Goal: Task Accomplishment & Management: Manage account settings

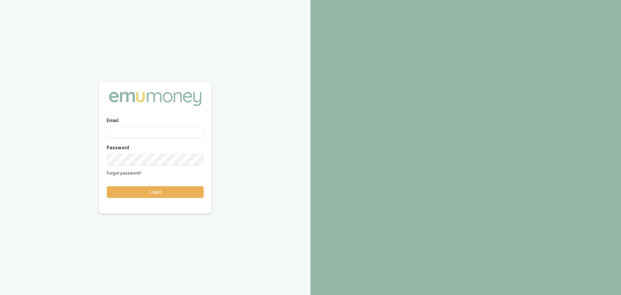
click at [114, 134] on input "Email" at bounding box center [155, 132] width 97 height 12
type input "evette.abdo@emumoney.com.au"
click at [153, 190] on button "Login" at bounding box center [155, 192] width 97 height 12
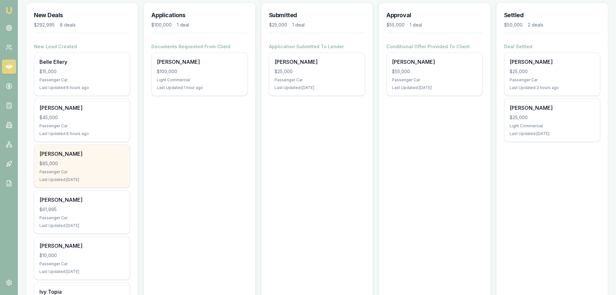
scroll to position [73, 0]
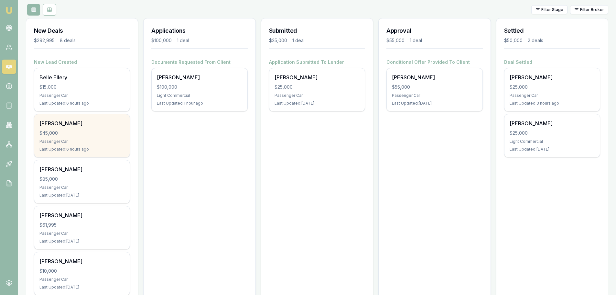
click at [69, 138] on div "Tracey Johnson $45,000 Passenger Car Last Updated: 6 hours ago" at bounding box center [81, 135] width 95 height 43
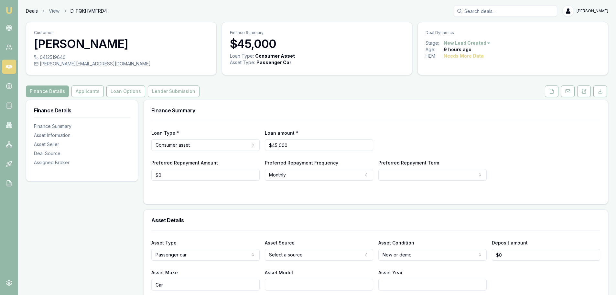
click at [28, 11] on link "Deals" at bounding box center [32, 11] width 12 height 6
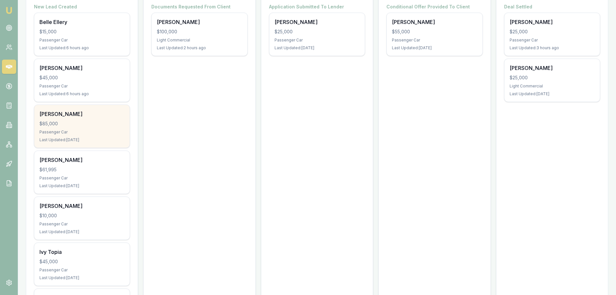
scroll to position [129, 0]
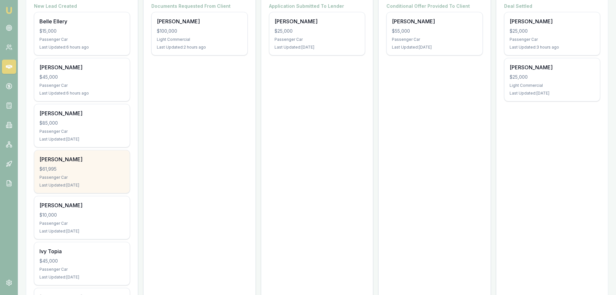
click at [77, 174] on div "Wade Stewart $61,995 Passenger Car Last Updated: 1 day ago" at bounding box center [81, 171] width 95 height 43
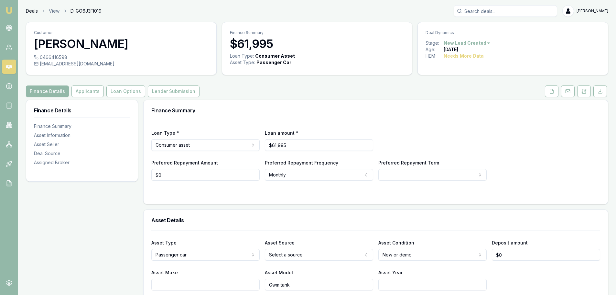
click at [31, 12] on link "Deals" at bounding box center [32, 11] width 12 height 6
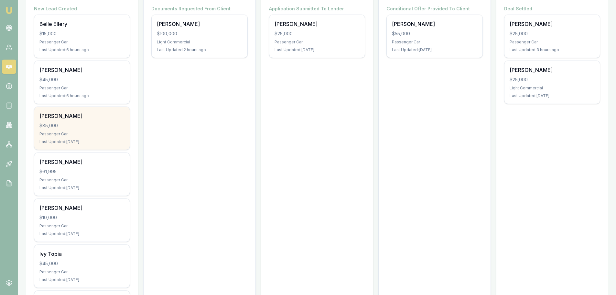
scroll to position [129, 0]
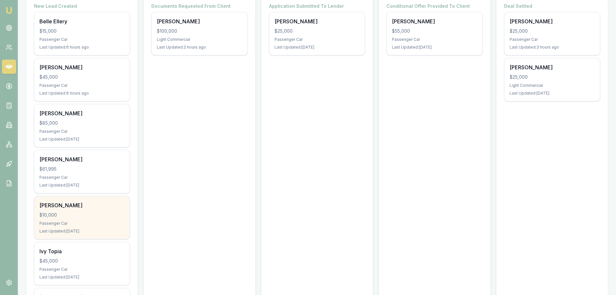
click at [77, 218] on div "$10,000" at bounding box center [81, 215] width 85 height 6
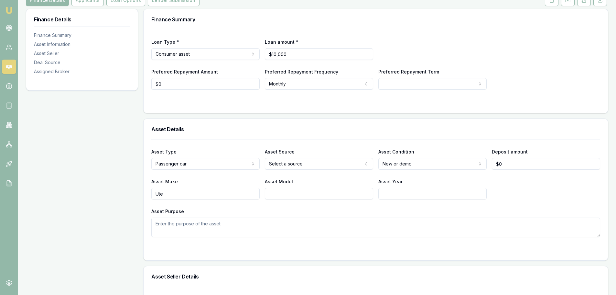
scroll to position [97, 0]
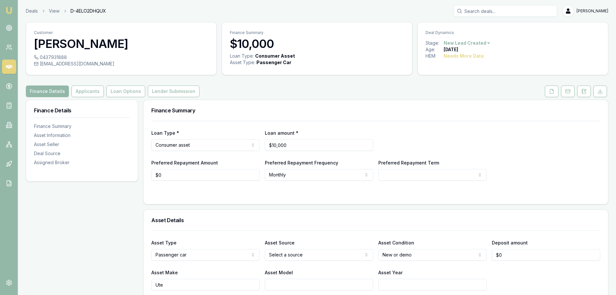
click at [9, 10] on img at bounding box center [9, 10] width 8 height 8
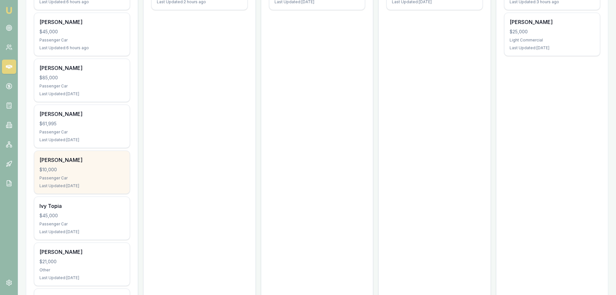
scroll to position [194, 0]
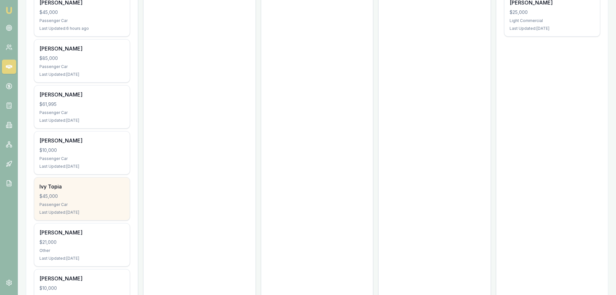
click at [87, 194] on div "$45,000" at bounding box center [81, 196] width 85 height 6
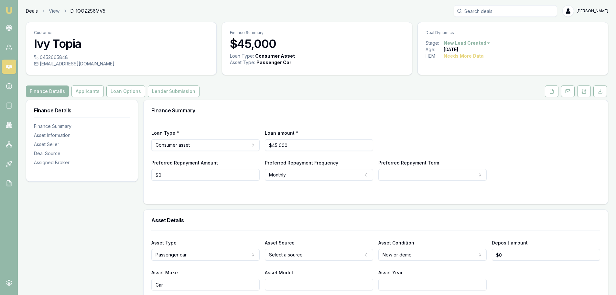
click at [33, 12] on link "Deals" at bounding box center [32, 11] width 12 height 6
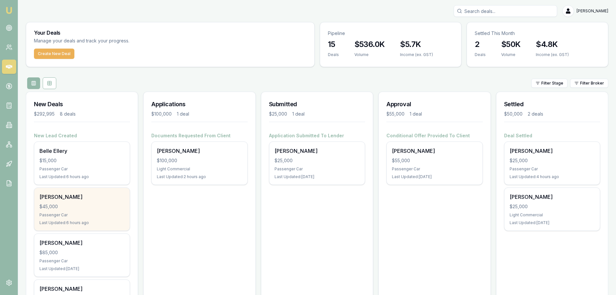
click at [86, 210] on div "Tracey Johnson $45,000 Passenger Car Last Updated: 6 hours ago" at bounding box center [81, 209] width 95 height 43
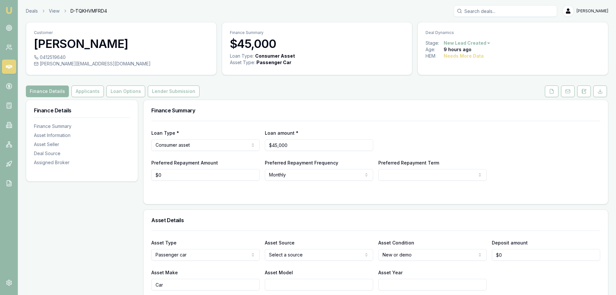
click at [9, 9] on img at bounding box center [9, 10] width 8 height 8
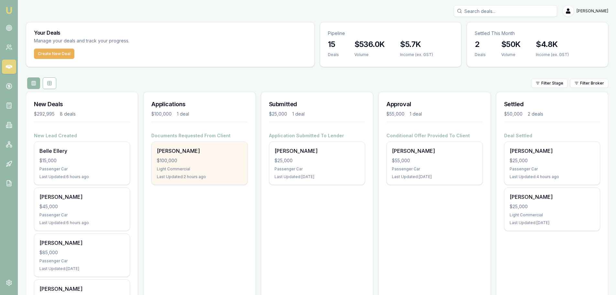
click at [207, 159] on div "$100,000" at bounding box center [199, 160] width 85 height 6
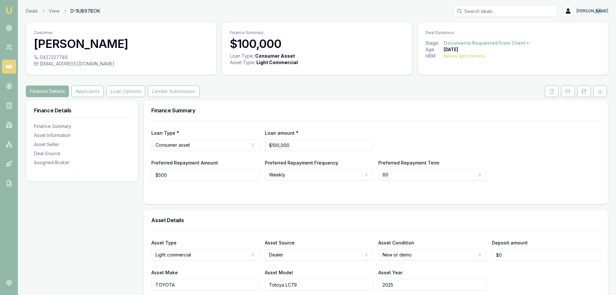
click at [586, 92] on icon at bounding box center [585, 91] width 4 height 4
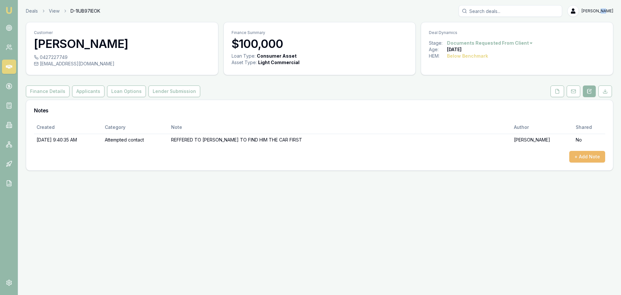
click at [588, 160] on button "+ Add Note" at bounding box center [587, 157] width 36 height 12
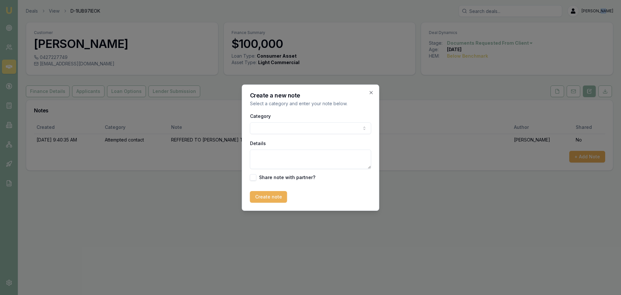
click at [261, 124] on body "Emu Broker Deals View D-1IUB97IEOK Evette Abdo Toggle Menu Customer John Sudhol…" at bounding box center [310, 147] width 621 height 295
click at [261, 157] on textarea "Details" at bounding box center [310, 158] width 121 height 19
click at [266, 152] on textarea "Details" at bounding box center [310, 158] width 121 height 19
click at [264, 158] on textarea "Details" at bounding box center [310, 158] width 121 height 19
click at [264, 165] on textarea "doing quotes verbally before submitting rate concious" at bounding box center [310, 158] width 121 height 19
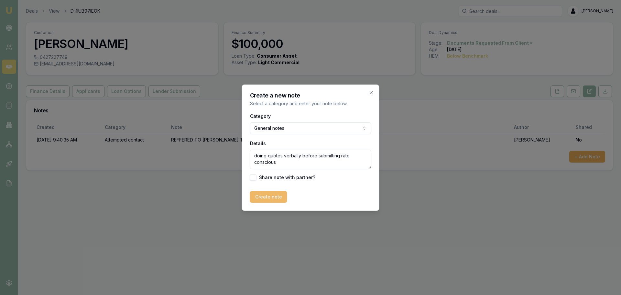
type textarea "doing quotes verbally before submitting rate conscious"
click at [270, 194] on button "Create note" at bounding box center [268, 197] width 37 height 12
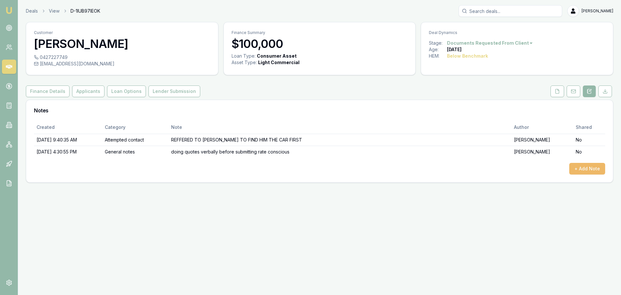
click at [587, 167] on button "+ Add Note" at bounding box center [587, 169] width 36 height 12
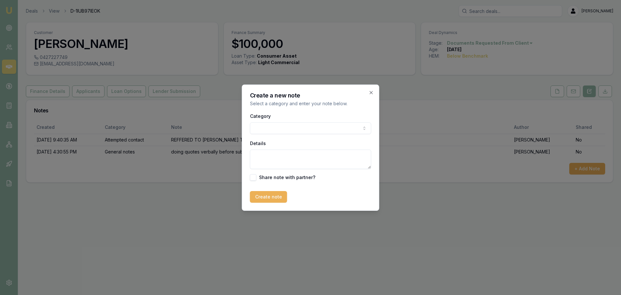
click at [269, 123] on body "Emu Broker Deals View D-1IUB97IEOK Evette Abdo Toggle Menu Customer John Sudhol…" at bounding box center [310, 147] width 621 height 295
click at [259, 157] on textarea "Details" at bounding box center [310, 158] width 121 height 19
click at [318, 156] on textarea "wer secured a car through vinay" at bounding box center [310, 158] width 121 height 19
click at [263, 155] on textarea "wer secured a car through Vinay" at bounding box center [310, 158] width 121 height 19
click at [328, 154] on textarea "we secured a car through Vinay" at bounding box center [310, 158] width 121 height 19
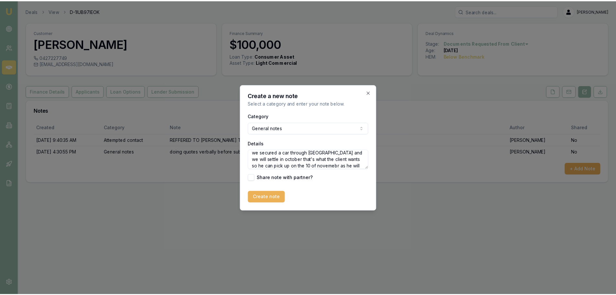
scroll to position [9, 0]
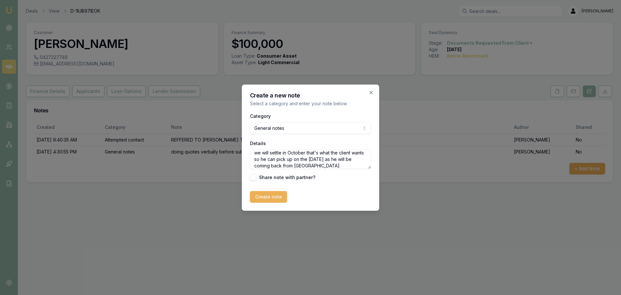
click at [302, 161] on textarea "we secured a car through Vinay and we will settle in October that's what the cl…" at bounding box center [310, 158] width 121 height 19
type textarea "we secured a car through Vinay and we will settle in October that's what the cl…"
click at [276, 196] on button "Create note" at bounding box center [268, 197] width 37 height 12
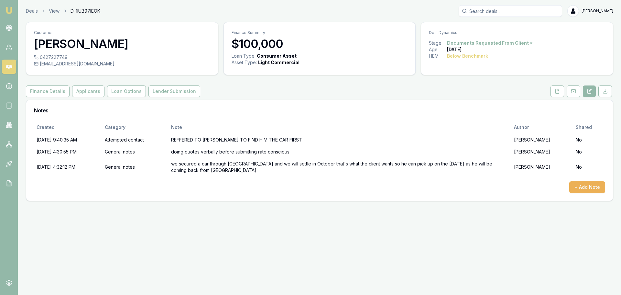
click at [9, 11] on img at bounding box center [9, 10] width 8 height 8
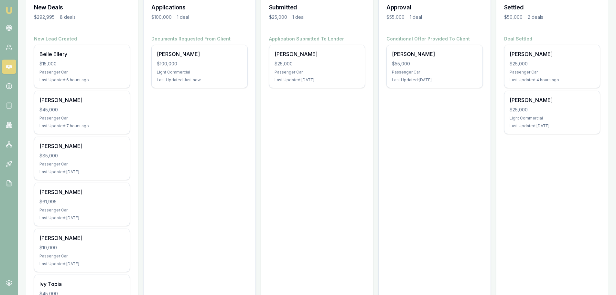
scroll to position [97, 0]
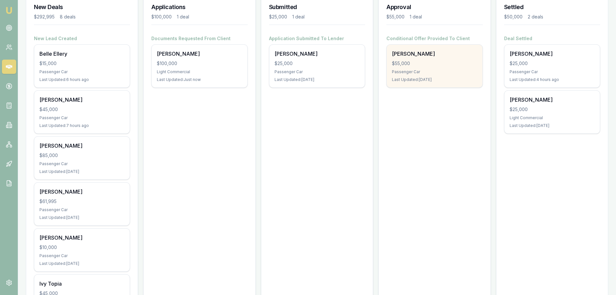
click at [419, 63] on div "$55,000" at bounding box center [434, 63] width 85 height 6
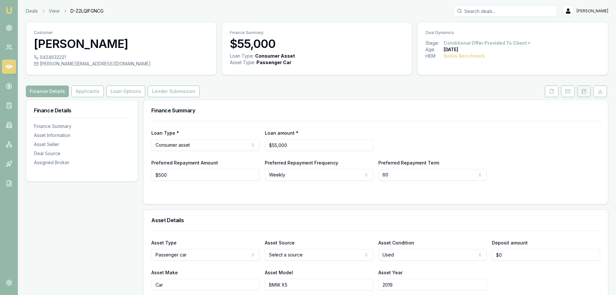
click at [583, 93] on icon at bounding box center [584, 91] width 5 height 5
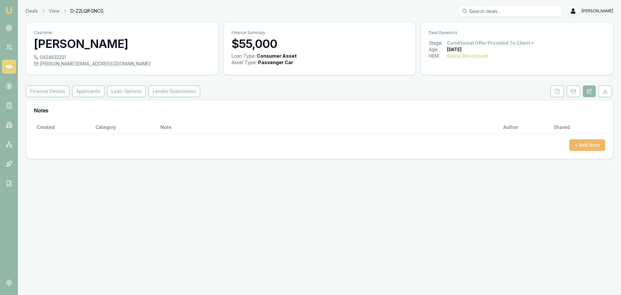
click at [576, 146] on button "+ Add Note" at bounding box center [587, 145] width 36 height 12
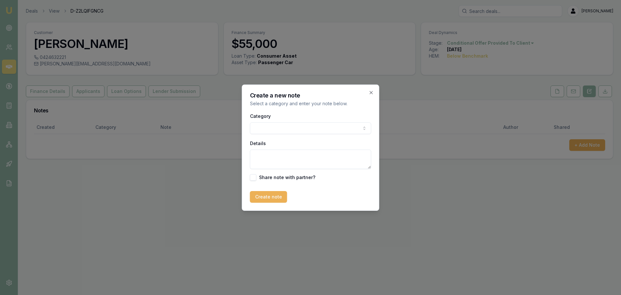
click at [267, 125] on body "Emu Broker Deals View D-Z2LQIFGNCG Evette Abdo Toggle Menu Customer Ryan Mcmena…" at bounding box center [310, 147] width 621 height 295
click at [257, 158] on textarea "Details" at bounding box center [310, 158] width 121 height 19
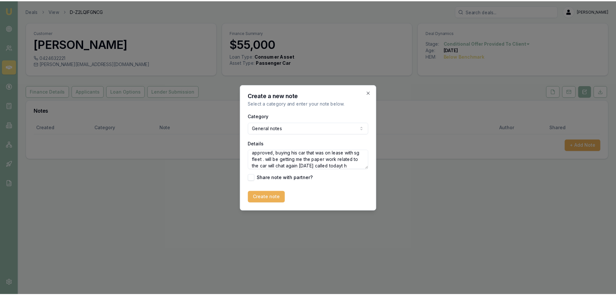
scroll to position [9, 0]
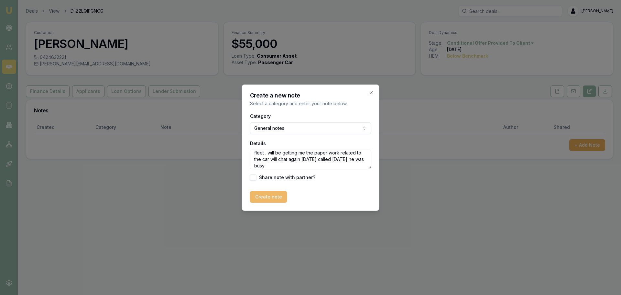
type textarea "approved, buying his car that was on lease with sg fleet . will be getting me t…"
click at [267, 192] on button "Create note" at bounding box center [268, 197] width 37 height 12
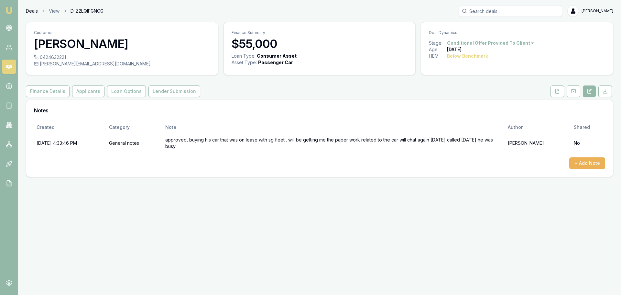
click at [29, 12] on link "Deals" at bounding box center [32, 11] width 12 height 6
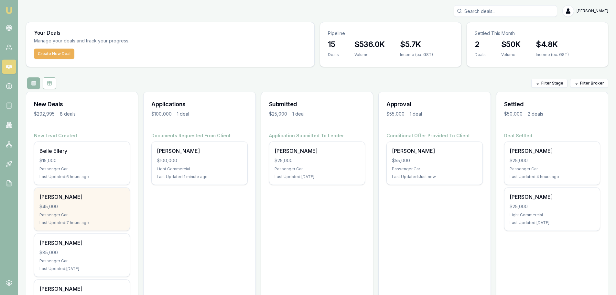
click at [75, 208] on div "$45,000" at bounding box center [81, 206] width 85 height 6
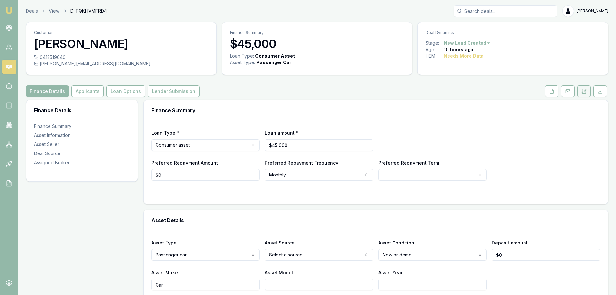
click at [583, 93] on icon at bounding box center [584, 91] width 5 height 5
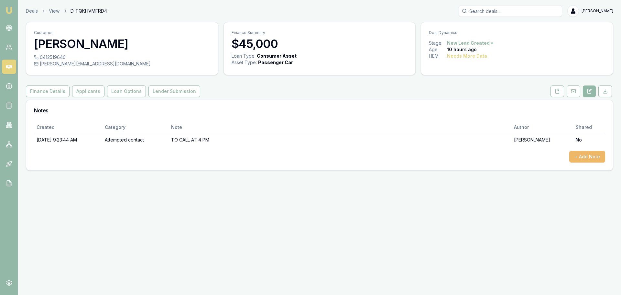
click at [585, 158] on button "+ Add Note" at bounding box center [587, 157] width 36 height 12
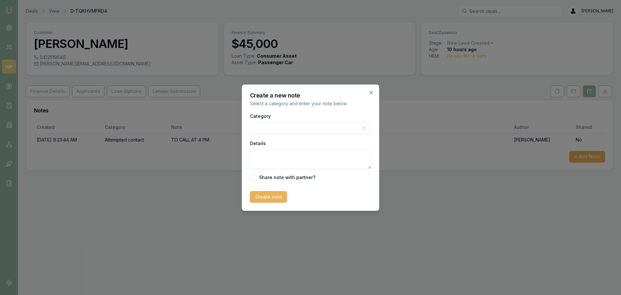
click at [275, 129] on body "Emu Broker Deals View D-TQKHVMFRD4 Evette Abdo Toggle Menu Customer Tracey John…" at bounding box center [310, 147] width 621 height 295
click at [266, 160] on textarea "Details" at bounding box center [310, 158] width 121 height 19
type textarea "called at 4.10 she asked if I can call at 5 she is waiting for her husband to b…"
click at [261, 194] on button "Create note" at bounding box center [268, 197] width 37 height 12
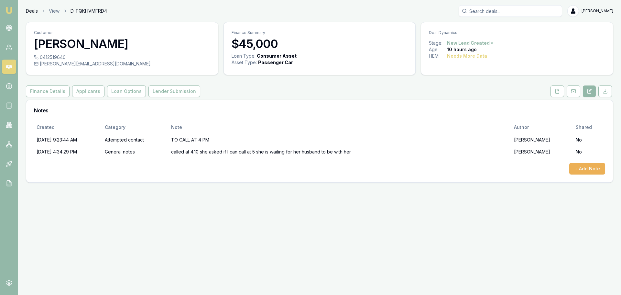
click at [34, 9] on link "Deals" at bounding box center [32, 11] width 12 height 6
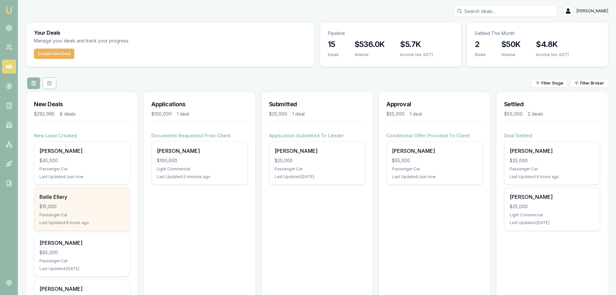
scroll to position [32, 0]
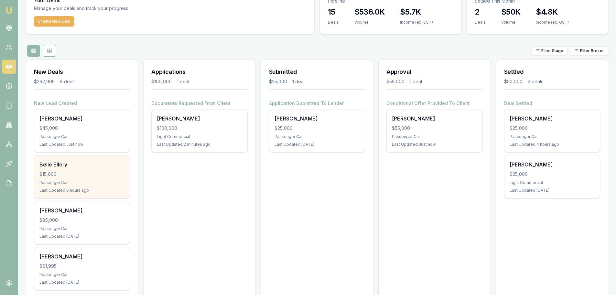
click at [74, 171] on div "$15,000" at bounding box center [81, 174] width 85 height 6
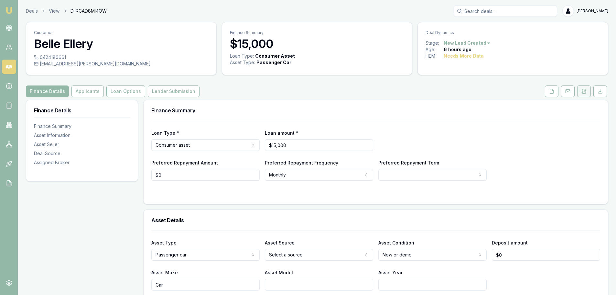
click at [584, 91] on icon at bounding box center [584, 91] width 5 height 5
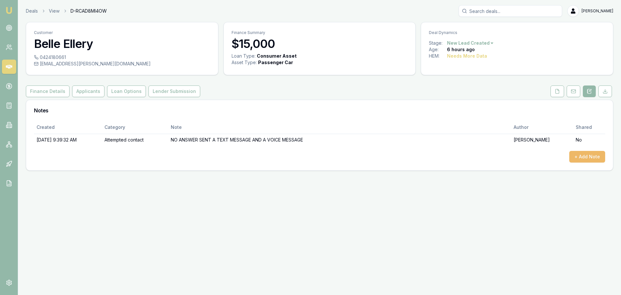
click at [590, 157] on button "+ Add Note" at bounding box center [587, 157] width 36 height 12
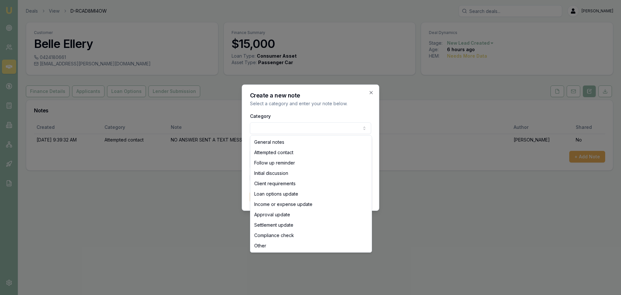
click at [269, 128] on body "Emu Broker Deals View D-RCAD8MI4OW Evette Abdo Toggle Menu Customer Belle Eller…" at bounding box center [310, 147] width 621 height 295
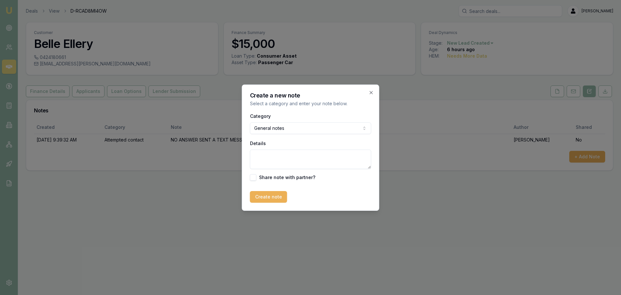
click at [263, 161] on textarea "Details" at bounding box center [310, 158] width 121 height 19
type textarea "called again no answer"
click at [274, 201] on button "Create note" at bounding box center [268, 197] width 37 height 12
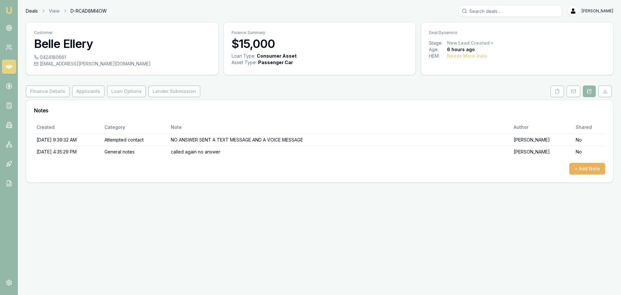
click at [30, 8] on link "Deals" at bounding box center [32, 11] width 12 height 6
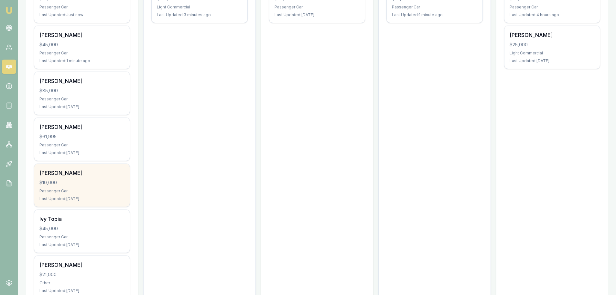
scroll to position [235, 0]
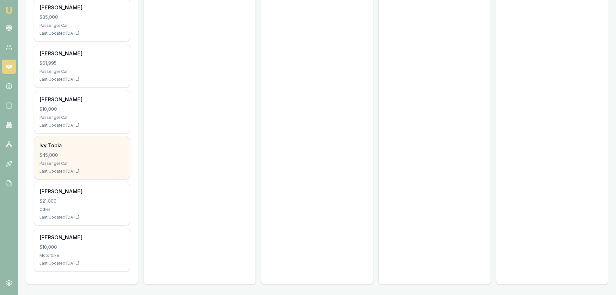
click at [78, 156] on div "$45,000" at bounding box center [81, 155] width 85 height 6
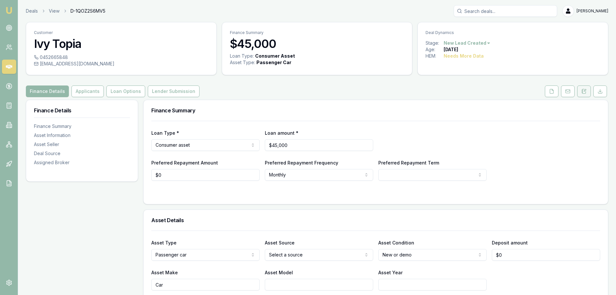
click at [586, 91] on icon at bounding box center [585, 91] width 4 height 4
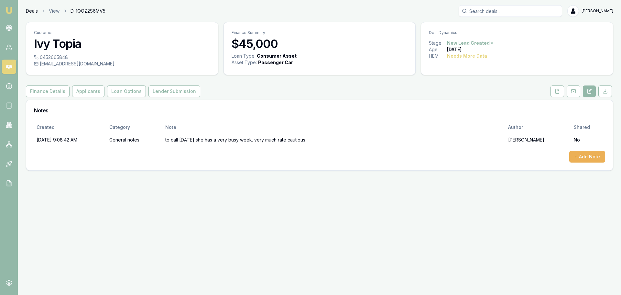
click at [35, 12] on link "Deals" at bounding box center [32, 11] width 12 height 6
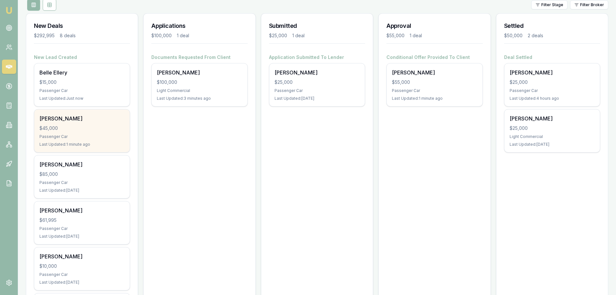
scroll to position [97, 0]
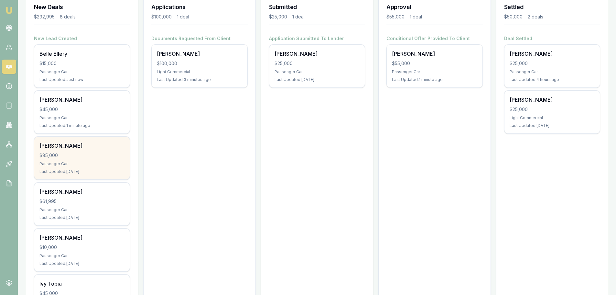
click at [85, 159] on div "[PERSON_NAME] $85,000 Passenger Car Last Updated: [DATE]" at bounding box center [81, 157] width 95 height 43
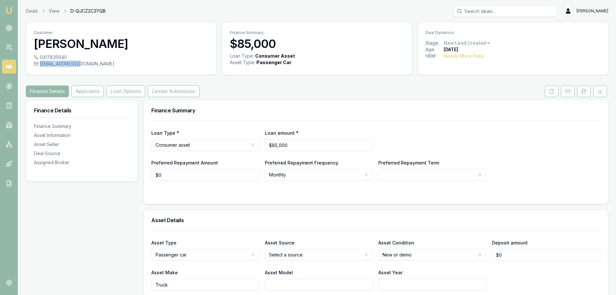
drag, startPoint x: 39, startPoint y: 62, endPoint x: 86, endPoint y: 66, distance: 46.7
click at [86, 66] on div "[EMAIL_ADDRESS][DOMAIN_NAME]" at bounding box center [121, 63] width 175 height 6
copy div "[EMAIL_ADDRESS][DOMAIN_NAME]"
click at [585, 93] on icon at bounding box center [584, 91] width 5 height 5
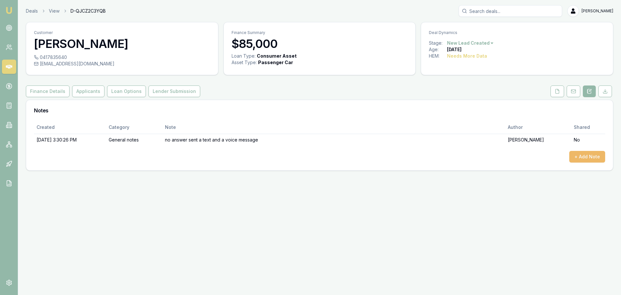
click at [583, 157] on button "+ Add Note" at bounding box center [587, 157] width 36 height 12
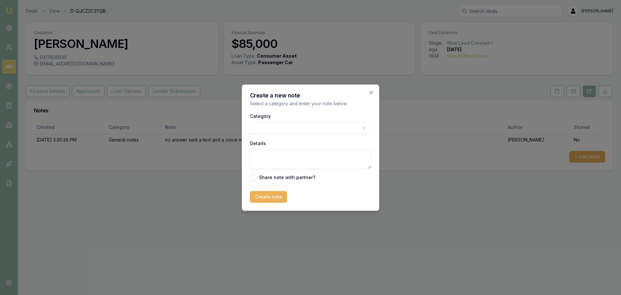
click at [265, 127] on body "Emu Broker Deals View D-QJCZ2C3YQB Evette Abdo Toggle Menu Customer Ty Manning …" at bounding box center [310, 147] width 621 height 295
click at [265, 148] on div "Details" at bounding box center [310, 154] width 121 height 30
click at [262, 159] on textarea "Details" at bounding box center [310, 158] width 121 height 19
type textarea "sent an email"
click at [274, 192] on button "Create note" at bounding box center [268, 197] width 37 height 12
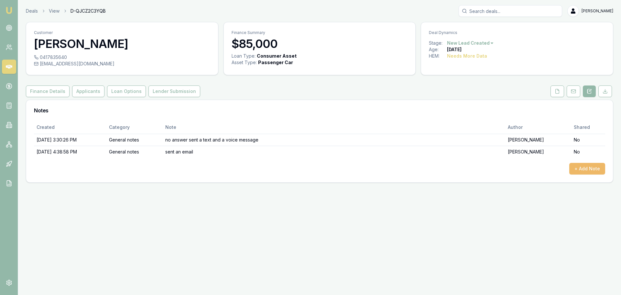
click at [584, 170] on button "+ Add Note" at bounding box center [587, 169] width 36 height 12
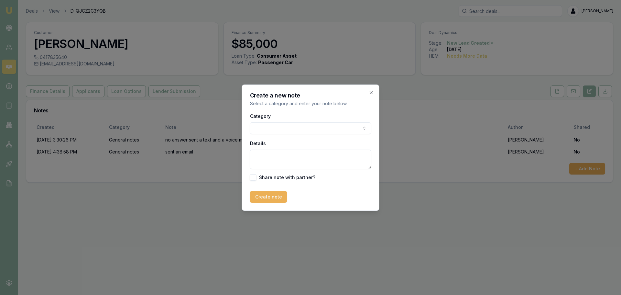
click at [265, 128] on body "Emu Broker Deals View D-QJCZ2C3YQB Evette Abdo Toggle Menu Customer Ty Manning …" at bounding box center [310, 147] width 621 height 295
paste textarea "Hi Ty, it’s Evette Abdo, an AutoBuddy partner broker. Based on the details you …"
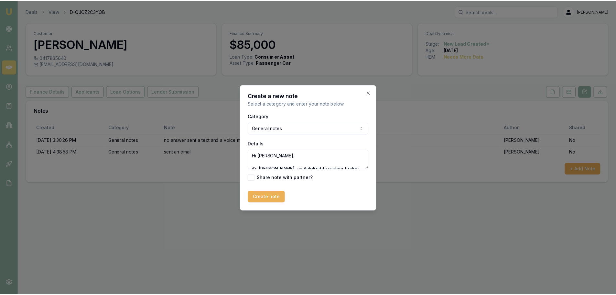
scroll to position [74, 0]
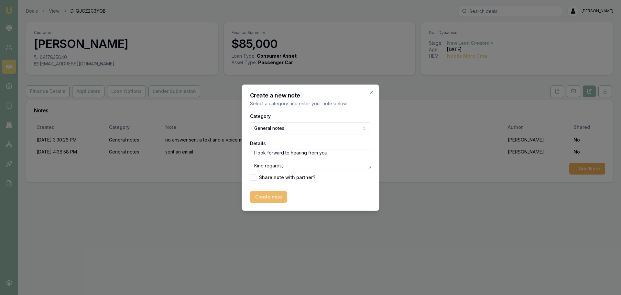
type textarea "Hi Ty, it’s Evette Abdo, an AutoBuddy partner broker. Based on the details you …"
click at [266, 196] on button "Create note" at bounding box center [268, 197] width 37 height 12
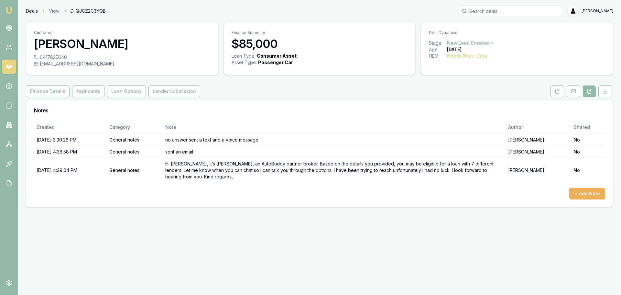
click at [30, 10] on link "Deals" at bounding box center [32, 11] width 12 height 6
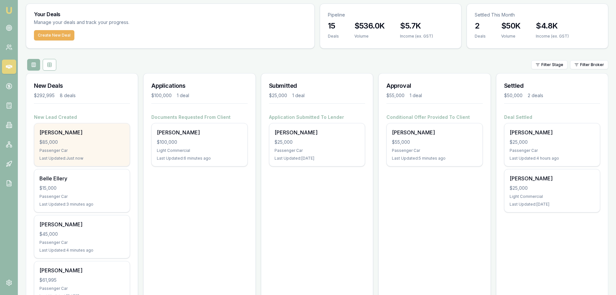
scroll to position [32, 0]
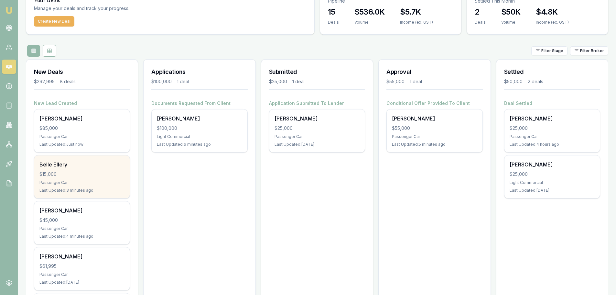
click at [60, 173] on div "$15,000" at bounding box center [81, 174] width 85 height 6
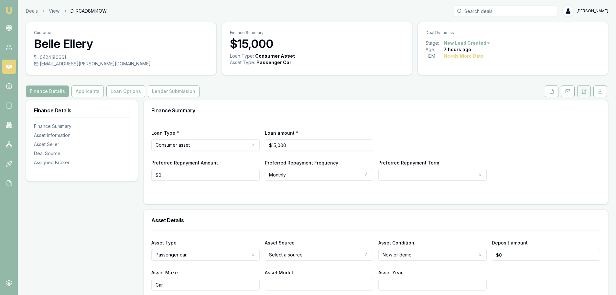
click at [585, 89] on icon at bounding box center [584, 91] width 5 height 5
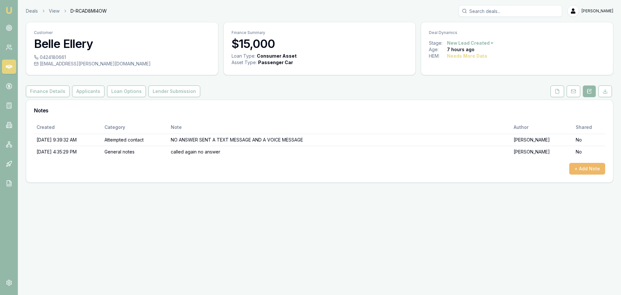
click at [584, 169] on button "+ Add Note" at bounding box center [587, 169] width 36 height 12
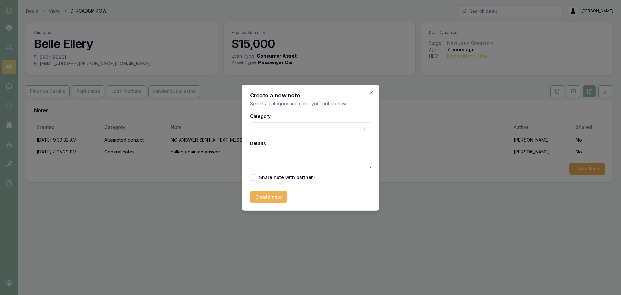
click at [268, 129] on body "Emu Broker Deals View D-RCAD8MI4OW Evette Abdo Toggle Menu Customer Belle Eller…" at bounding box center [310, 147] width 621 height 295
click at [263, 158] on textarea "Details" at bounding box center [310, 158] width 121 height 19
type textarea "sent an em,ail;"
click at [274, 196] on button "Create note" at bounding box center [268, 197] width 37 height 12
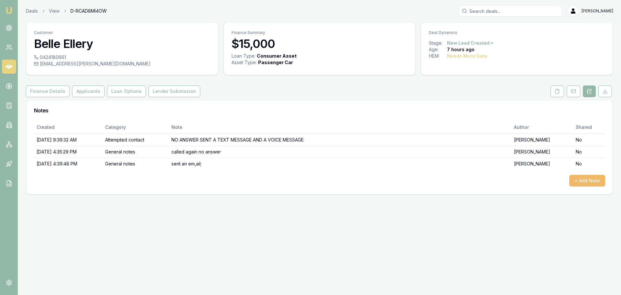
click at [581, 177] on button "+ Add Note" at bounding box center [587, 181] width 36 height 12
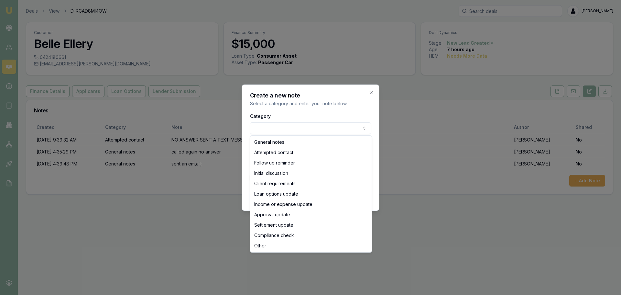
click at [255, 132] on body "Emu Broker Deals View D-RCAD8MI4OW Evette Abdo Toggle Menu Customer Belle Eller…" at bounding box center [310, 147] width 621 height 295
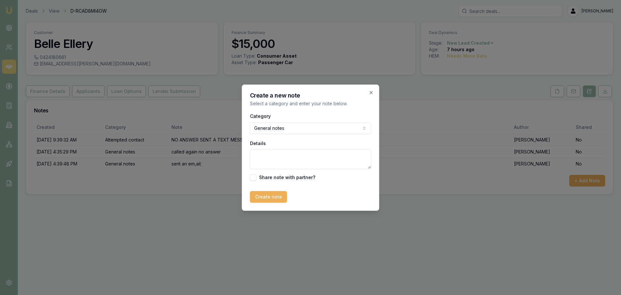
paste textarea "Hi Belle, it’s Evette Abdo, an AutoBuddy partner broker. Based on the details y…"
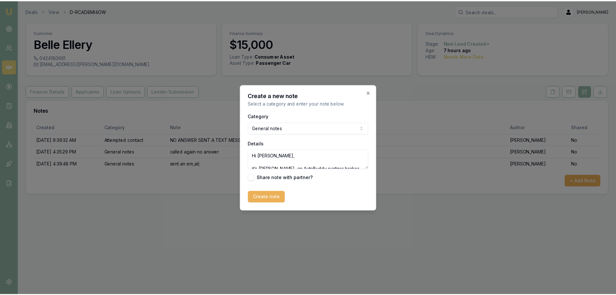
scroll to position [74, 0]
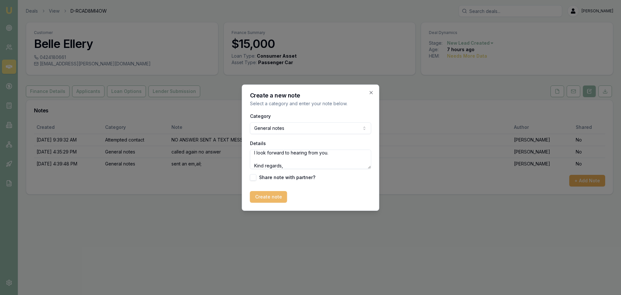
type textarea "Hi Belle, it’s Evette Abdo, an AutoBuddy partner broker. Based on the details y…"
click at [267, 200] on button "Create note" at bounding box center [268, 197] width 37 height 12
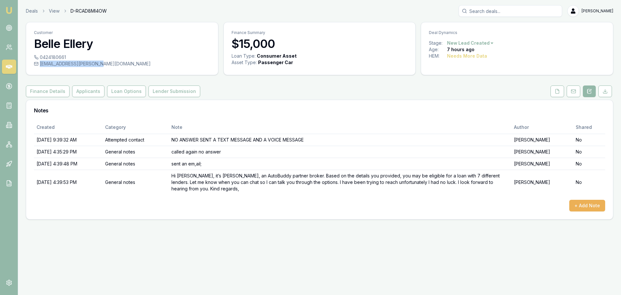
drag, startPoint x: 40, startPoint y: 64, endPoint x: 92, endPoint y: 64, distance: 51.4
click at [92, 64] on div "belle.c.ellery@gmail.com" at bounding box center [122, 63] width 176 height 6
copy div "belle.c.ellery@gmail.com"
click at [33, 10] on link "Deals" at bounding box center [32, 11] width 12 height 6
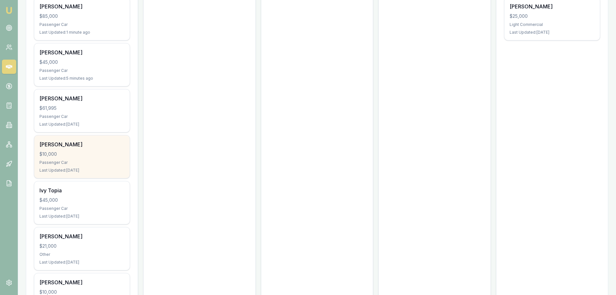
scroll to position [194, 0]
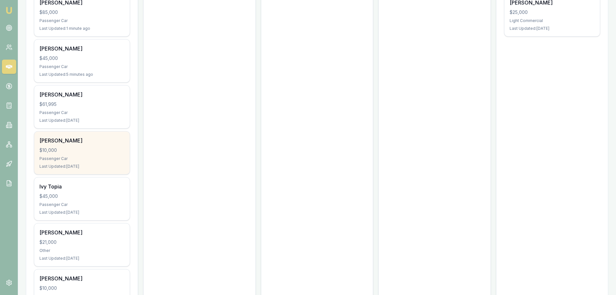
click at [73, 147] on div "$10,000" at bounding box center [81, 150] width 85 height 6
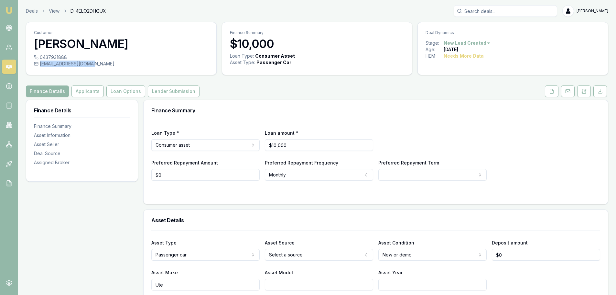
drag, startPoint x: 40, startPoint y: 64, endPoint x: 90, endPoint y: 64, distance: 50.1
click at [90, 64] on div "[EMAIL_ADDRESS][DOMAIN_NAME]" at bounding box center [121, 63] width 175 height 6
copy div "[EMAIL_ADDRESS][DOMAIN_NAME]"
click at [586, 91] on icon at bounding box center [584, 91] width 5 height 5
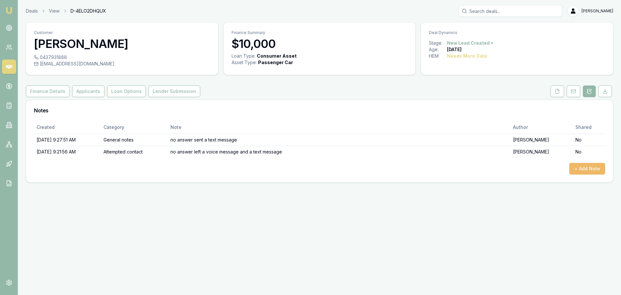
click at [584, 169] on button "+ Add Note" at bounding box center [587, 169] width 36 height 12
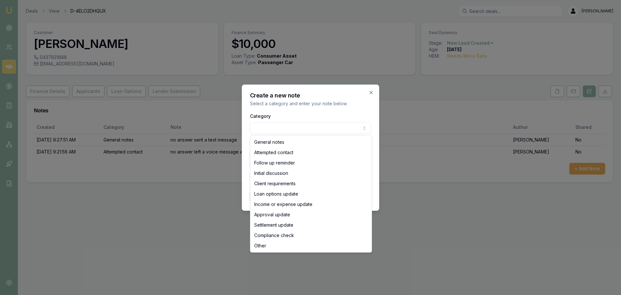
click at [266, 127] on body "Emu Broker Deals View D-4ELO2DHQUX [PERSON_NAME] Menu Customer [PERSON_NAME] 04…" at bounding box center [310, 147] width 621 height 295
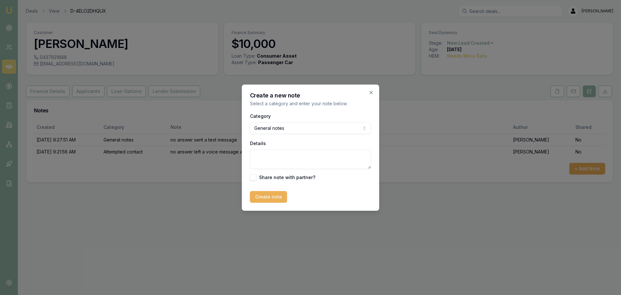
click at [265, 157] on textarea "Details" at bounding box center [310, 158] width 121 height 19
type textarea "sent an email"
click at [276, 196] on button "Create note" at bounding box center [268, 197] width 37 height 12
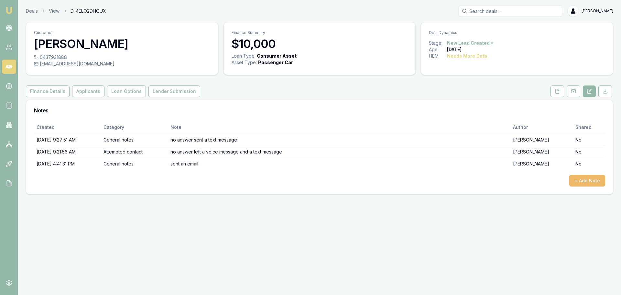
click at [582, 179] on button "+ Add Note" at bounding box center [587, 181] width 36 height 12
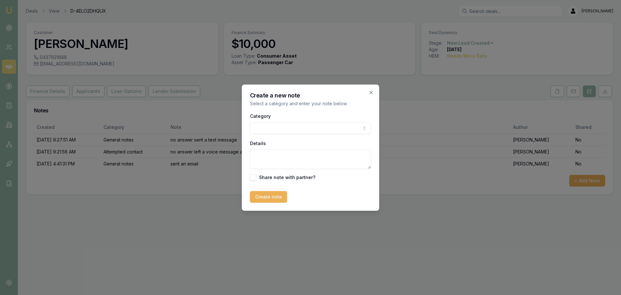
click at [261, 125] on body "Emu Broker Deals View D-4ELO2DHQUX [PERSON_NAME] Menu Customer [PERSON_NAME] 04…" at bounding box center [310, 147] width 621 height 295
paste textarea "Hi Jaiden, it’s [PERSON_NAME], an AutoBuddy partner broker. Based on the detail…"
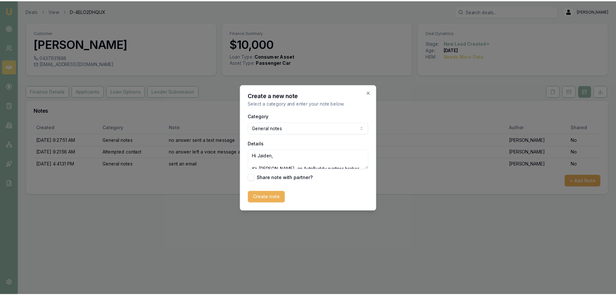
scroll to position [74, 0]
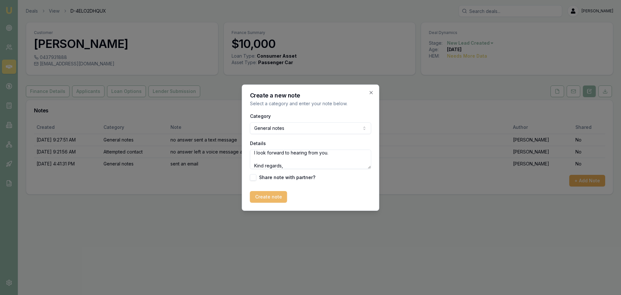
type textarea "Hi Jaiden, it’s [PERSON_NAME], an AutoBuddy partner broker. Based on the detail…"
click at [258, 195] on button "Create note" at bounding box center [268, 197] width 37 height 12
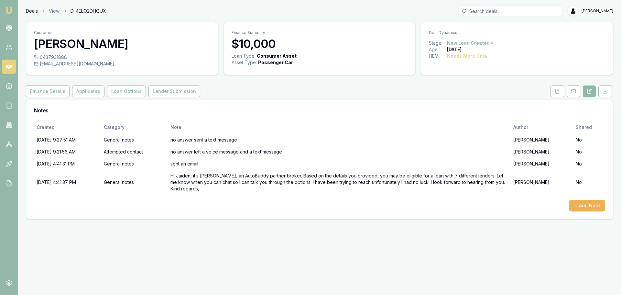
click at [31, 9] on link "Deals" at bounding box center [32, 11] width 12 height 6
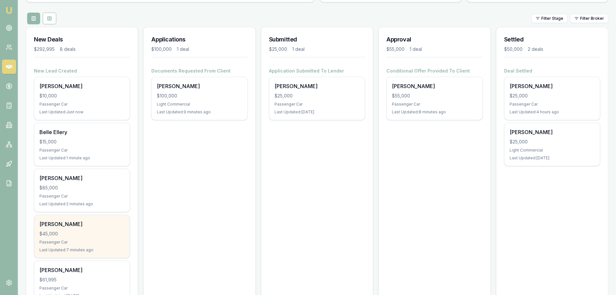
scroll to position [97, 0]
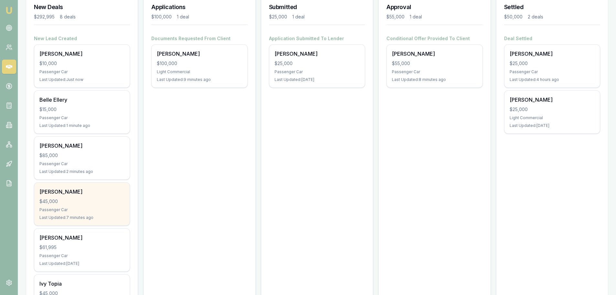
click at [69, 246] on div "$61,995" at bounding box center [81, 247] width 85 height 6
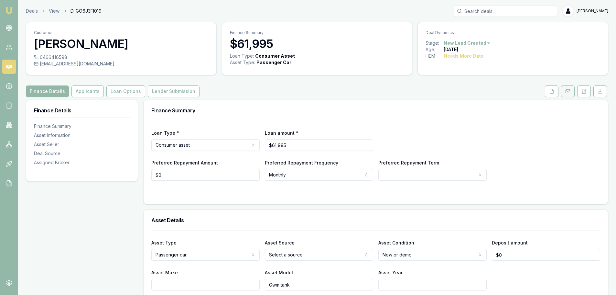
click at [568, 93] on icon at bounding box center [567, 91] width 5 height 5
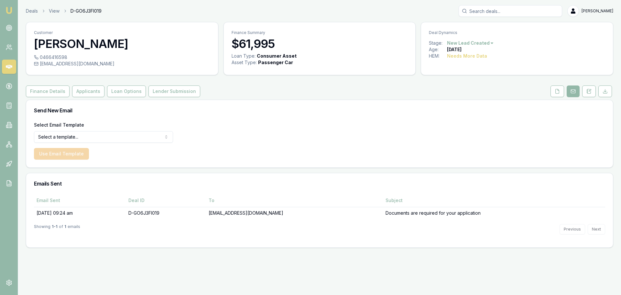
click at [78, 137] on html "Emu Broker Deals View D-GO6J3FI019 [PERSON_NAME] Toggle Menu Customer [PERSON_N…" at bounding box center [310, 147] width 621 height 295
select select "document-request-reminder"
click at [55, 153] on button "Use Email Template" at bounding box center [61, 154] width 55 height 12
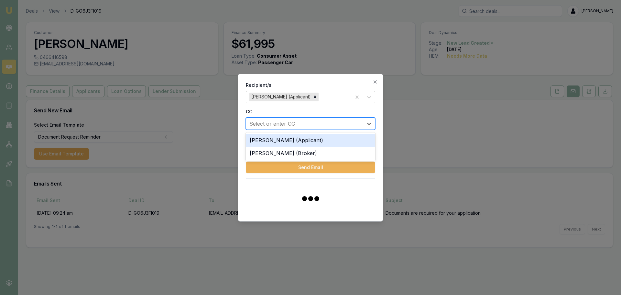
click at [272, 124] on form "Recipient/s [PERSON_NAME] (Applicant) CC 2 results available. Use Up and Down t…" at bounding box center [310, 127] width 129 height 91
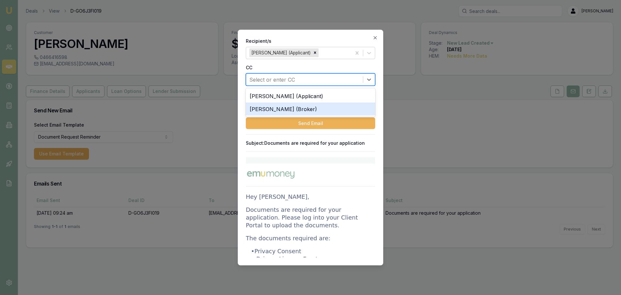
click at [263, 111] on div "[PERSON_NAME] (Broker)" at bounding box center [310, 108] width 129 height 13
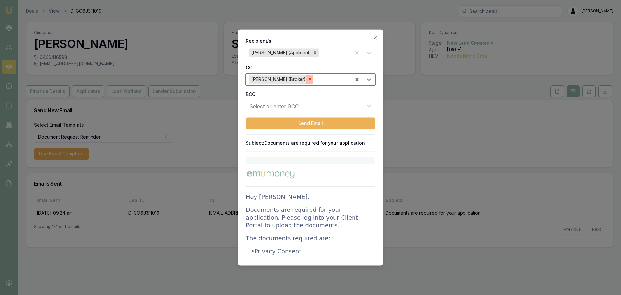
click at [308, 81] on icon "Remove Evette Abdo (Broker)" at bounding box center [310, 79] width 5 height 5
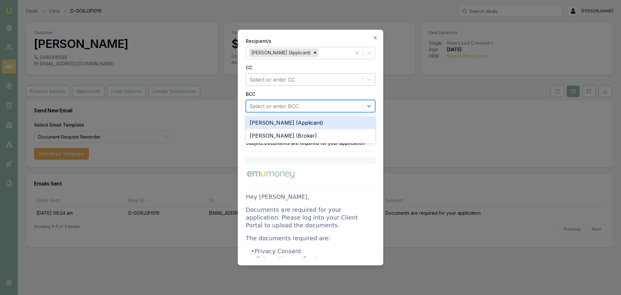
click at [279, 106] on div at bounding box center [304, 105] width 110 height 9
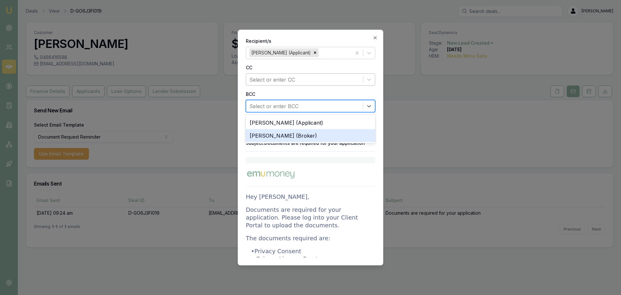
click at [271, 136] on div "[PERSON_NAME] (Broker)" at bounding box center [310, 135] width 129 height 13
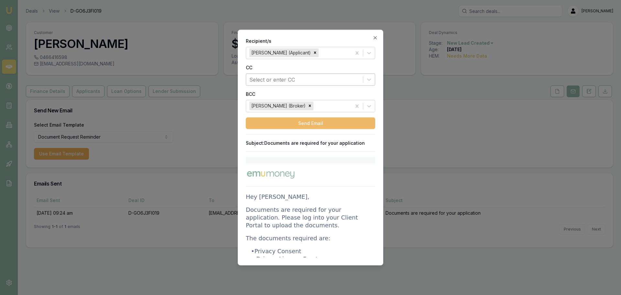
click at [300, 124] on button "Send Email" at bounding box center [310, 123] width 129 height 12
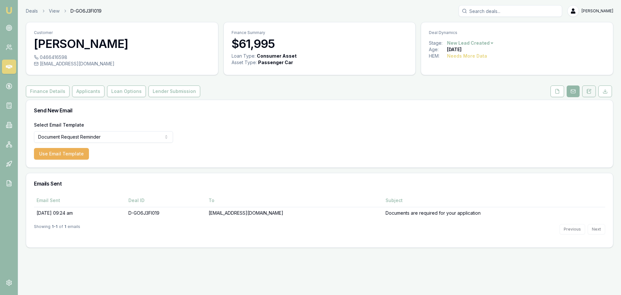
click at [589, 92] on icon at bounding box center [588, 91] width 5 height 5
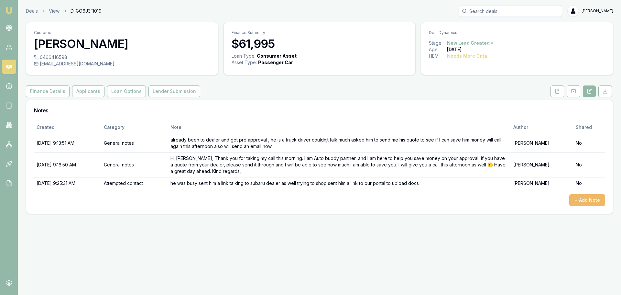
click at [577, 198] on button "+ Add Note" at bounding box center [587, 200] width 36 height 12
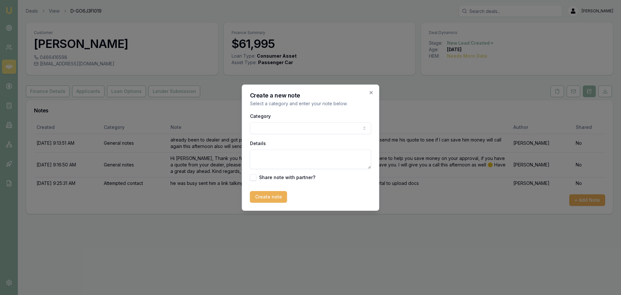
click at [261, 129] on body "Emu Broker Deals View D-GO6J3FI019 [PERSON_NAME] Menu Customer [PERSON_NAME] 04…" at bounding box center [310, 147] width 621 height 295
click at [263, 157] on textarea "Details" at bounding box center [310, 158] width 121 height 19
type textarea "sent an email to follow up documents"
click at [272, 196] on button "Create note" at bounding box center [268, 197] width 37 height 12
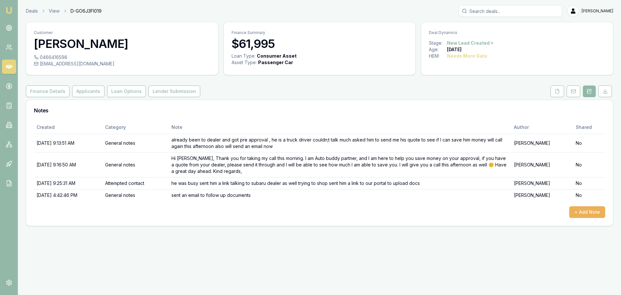
click at [5, 9] on img at bounding box center [9, 10] width 8 height 8
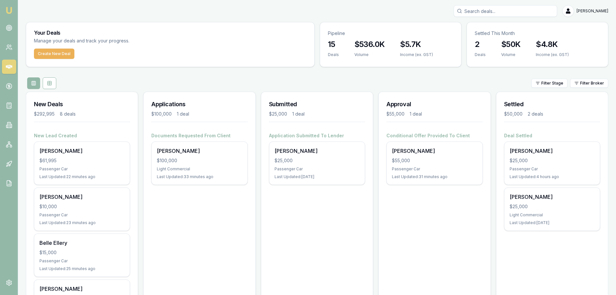
scroll to position [65, 0]
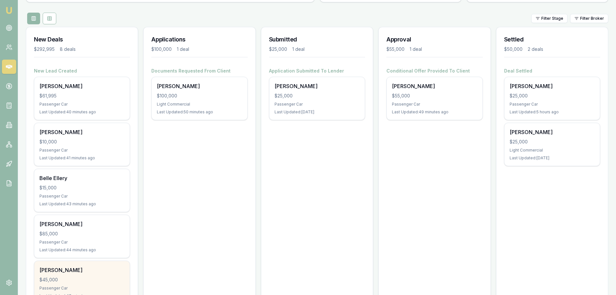
click at [93, 282] on div "$45,000" at bounding box center [81, 279] width 85 height 6
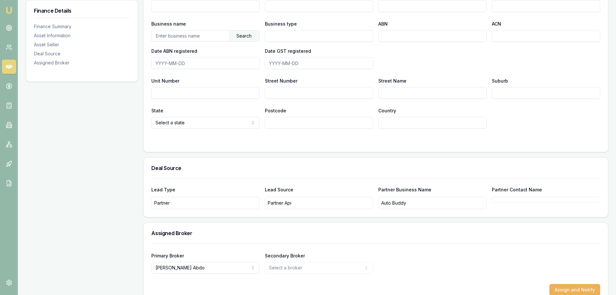
scroll to position [409, 0]
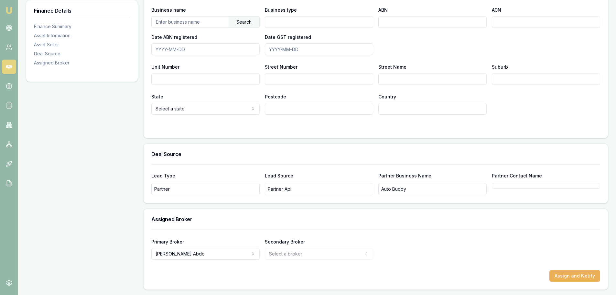
click at [395, 233] on div "Primary Broker [PERSON_NAME] [PERSON_NAME] [PERSON_NAME] [PERSON_NAME] [PERSON_…" at bounding box center [375, 244] width 449 height 30
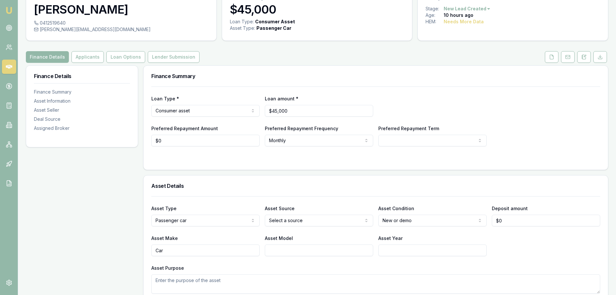
scroll to position [0, 0]
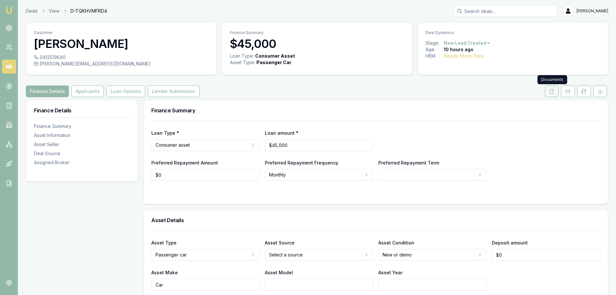
click at [551, 92] on icon at bounding box center [551, 91] width 5 height 5
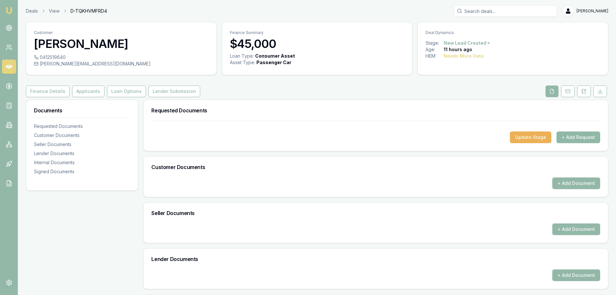
click at [572, 137] on button "+ Add Request" at bounding box center [579, 137] width 44 height 12
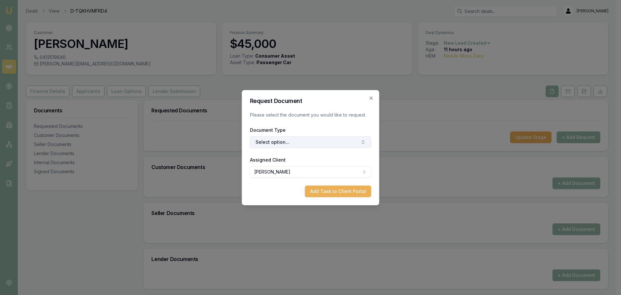
click at [300, 144] on button "Select option..." at bounding box center [310, 142] width 121 height 12
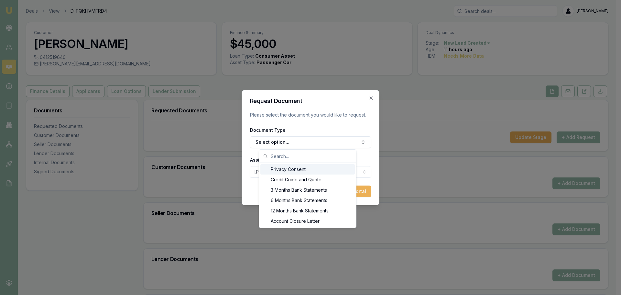
click at [294, 168] on div "Privacy Consent" at bounding box center [307, 169] width 94 height 10
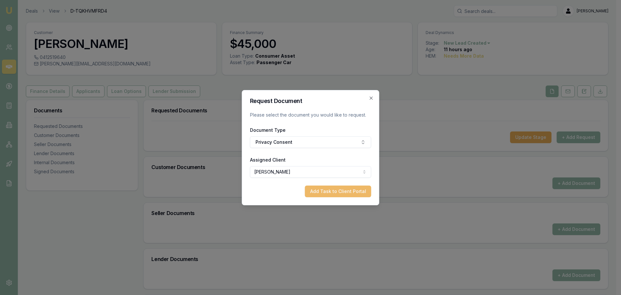
click at [340, 193] on button "Add Task to Client Portal" at bounding box center [338, 191] width 66 height 12
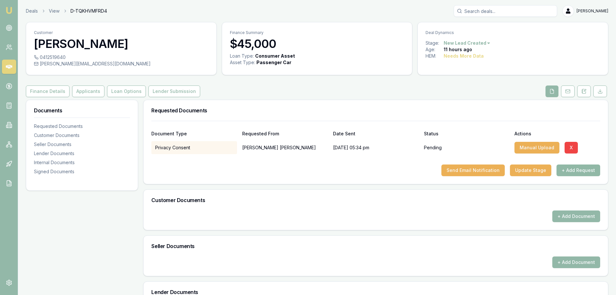
click at [575, 169] on button "+ Add Request" at bounding box center [579, 170] width 44 height 12
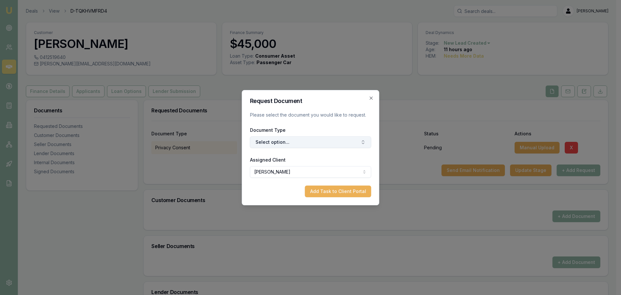
click at [272, 144] on button "Select option..." at bounding box center [310, 142] width 121 height 12
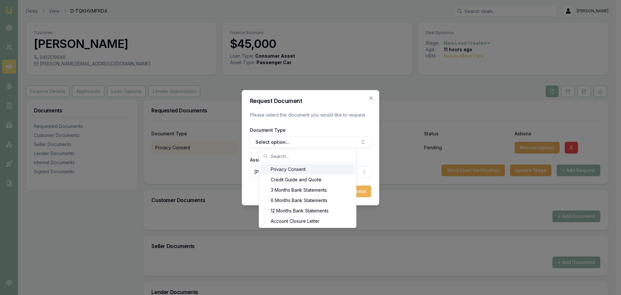
click at [283, 156] on input "text" at bounding box center [312, 155] width 82 height 13
type input "d"
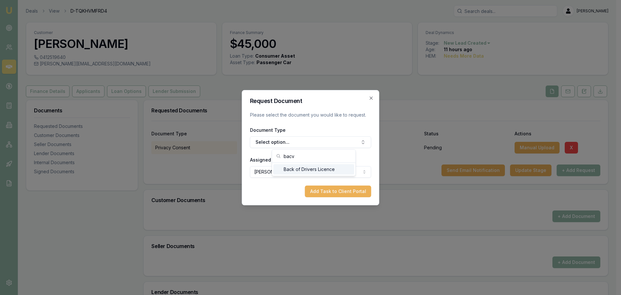
type input "bacv"
click at [303, 170] on div "Back of Drivers Licence" at bounding box center [313, 169] width 81 height 10
click at [332, 190] on button "Add Task to Client Portal" at bounding box center [338, 191] width 66 height 12
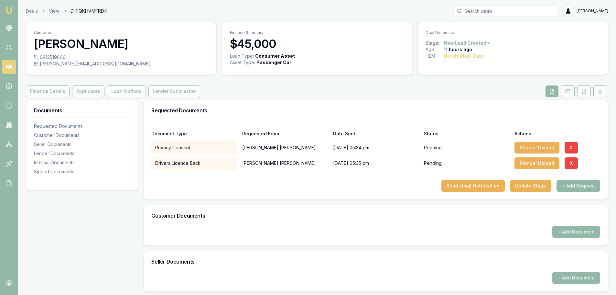
click at [572, 186] on button "+ Add Request" at bounding box center [579, 186] width 44 height 12
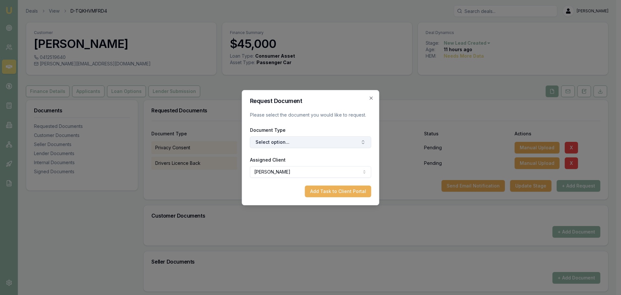
click at [271, 143] on button "Select option..." at bounding box center [310, 142] width 121 height 12
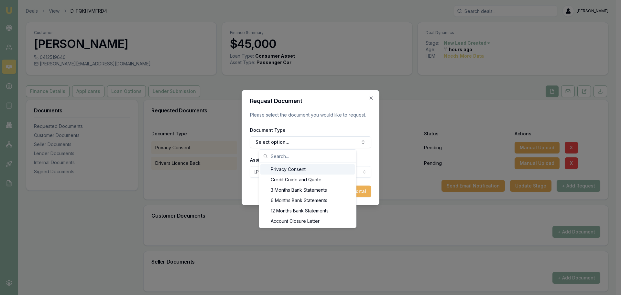
click at [274, 156] on input "text" at bounding box center [312, 155] width 82 height 13
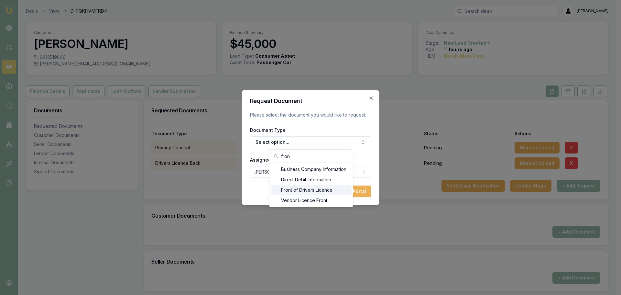
type input "fron"
click at [310, 190] on div "Front of Drivers Licence" at bounding box center [311, 190] width 81 height 10
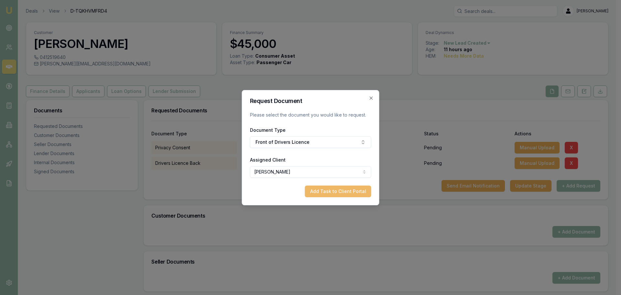
click at [331, 191] on button "Add Task to Client Portal" at bounding box center [338, 191] width 66 height 12
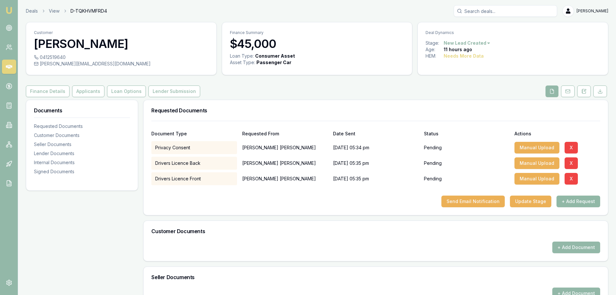
click at [580, 202] on button "+ Add Request" at bounding box center [579, 201] width 44 height 12
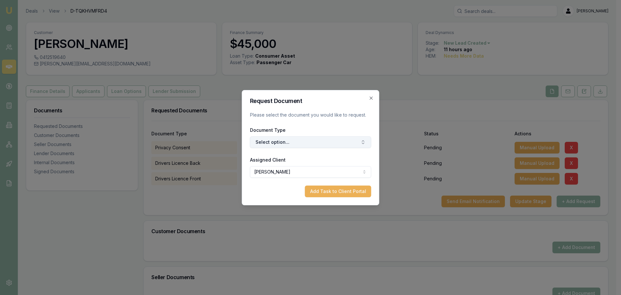
click at [274, 142] on button "Select option..." at bounding box center [310, 142] width 121 height 12
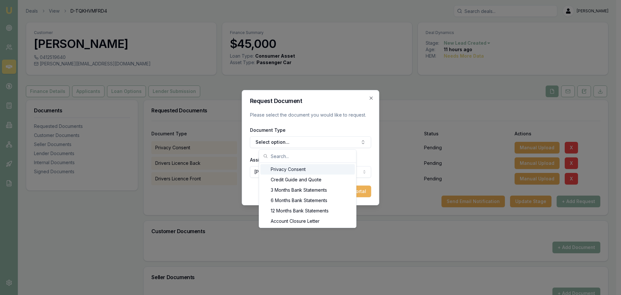
drag, startPoint x: 280, startPoint y: 170, endPoint x: 274, endPoint y: 153, distance: 17.6
click at [274, 153] on div "Privacy Consent Credit Guide and Quote 3 Months Bank Statements 6 Months Bank S…" at bounding box center [307, 188] width 97 height 78
click at [273, 155] on input "text" at bounding box center [312, 155] width 82 height 13
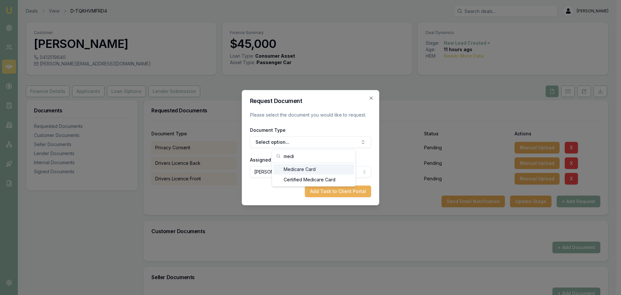
type input "medi"
click at [296, 169] on div "Medicare Card" at bounding box center [313, 169] width 81 height 10
click at [316, 191] on button "Add Task to Client Portal" at bounding box center [338, 191] width 66 height 12
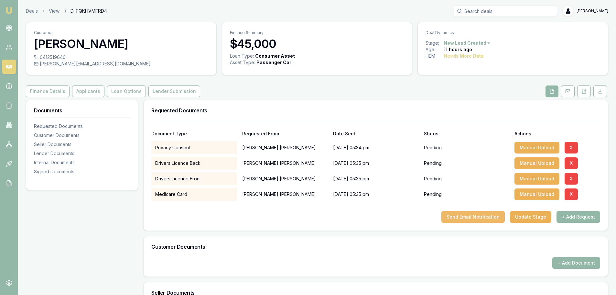
click at [473, 217] on button "Send Email Notification" at bounding box center [473, 217] width 63 height 12
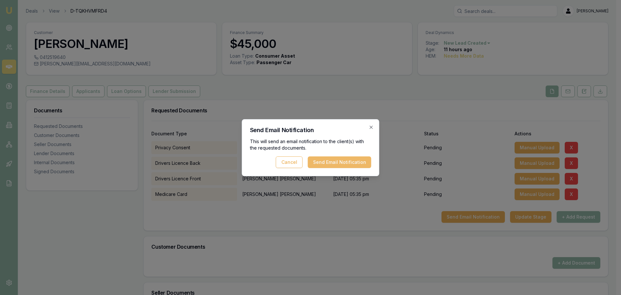
click at [348, 163] on button "Send Email Notification" at bounding box center [339, 162] width 63 height 12
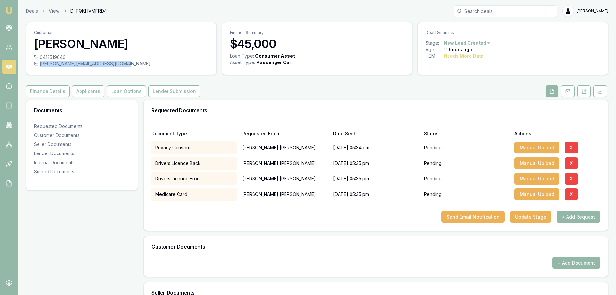
drag, startPoint x: 40, startPoint y: 63, endPoint x: 119, endPoint y: 68, distance: 78.8
click at [119, 68] on div "0412519640 [PERSON_NAME][EMAIL_ADDRESS][DOMAIN_NAME]" at bounding box center [121, 64] width 190 height 21
copy div "[PERSON_NAME][EMAIL_ADDRESS][DOMAIN_NAME]"
